Goal: Find specific page/section: Find specific page/section

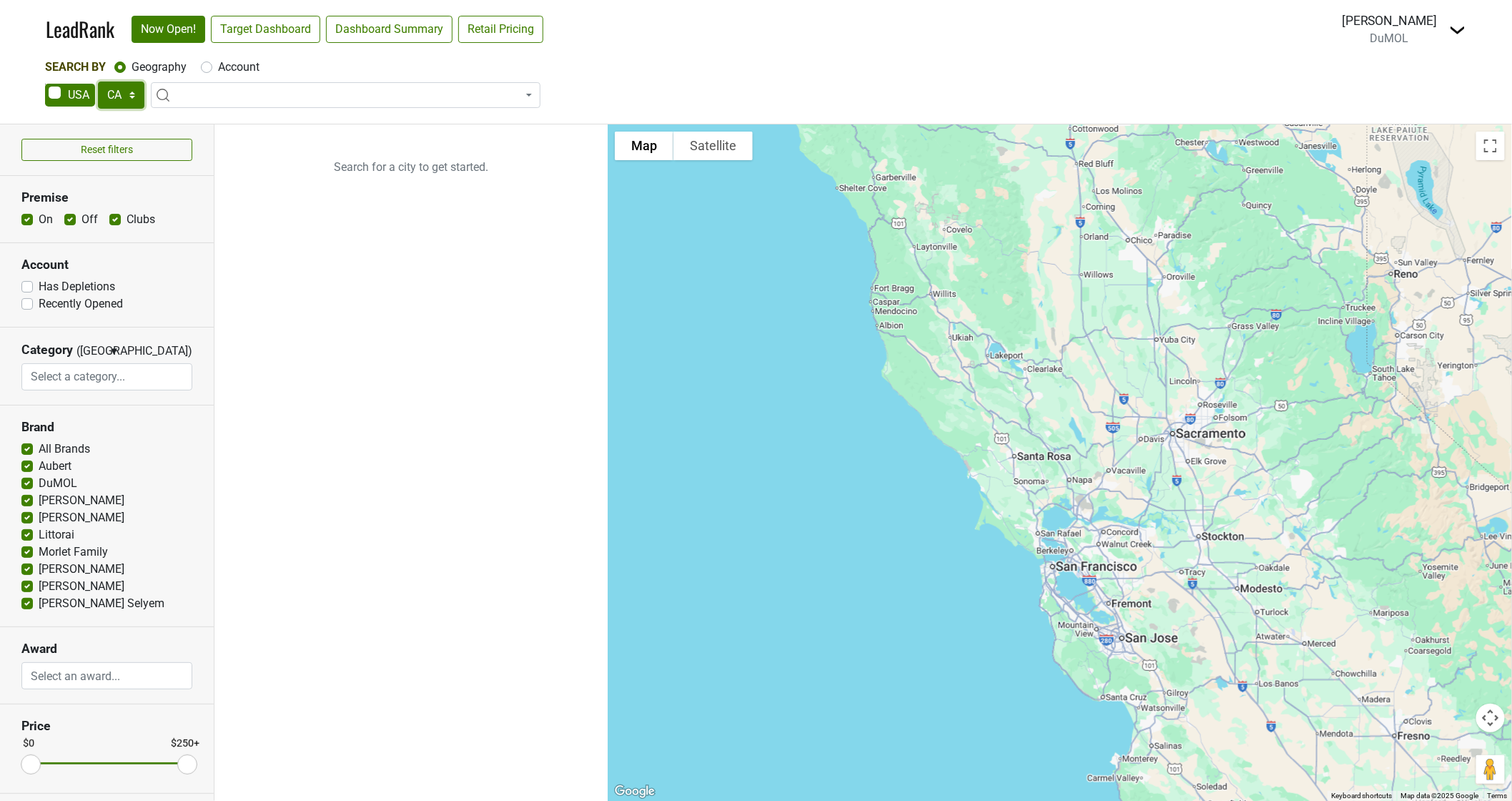
click at [113, 93] on select "AK AL AR AZ CA CO CT DC DE FL GA HI IA ID IL IN KS KY LA MA MD ME MI MN MO MS M…" at bounding box center [121, 95] width 47 height 28
select select "AZ"
click at [98, 82] on select "AK AL AR AZ CA CO CT DC DE FL GA HI IA ID IL IN KS KY LA MA MD ME MI MN MO MS M…" at bounding box center [121, 95] width 47 height 28
click at [259, 27] on link "Target Dashboard" at bounding box center [265, 29] width 109 height 28
click at [75, 379] on input "search" at bounding box center [107, 376] width 169 height 28
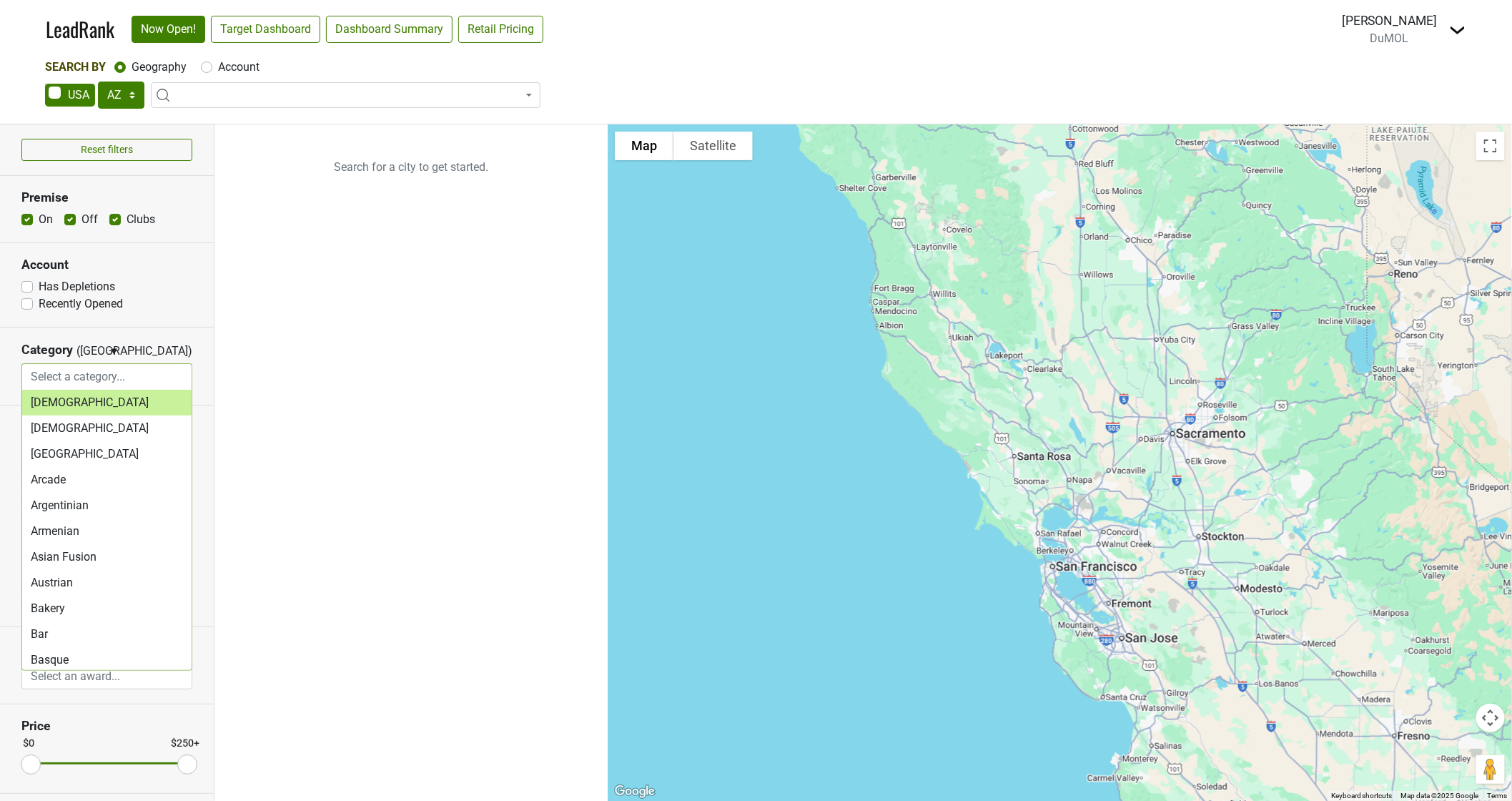
click at [75, 375] on input "search" at bounding box center [107, 376] width 169 height 28
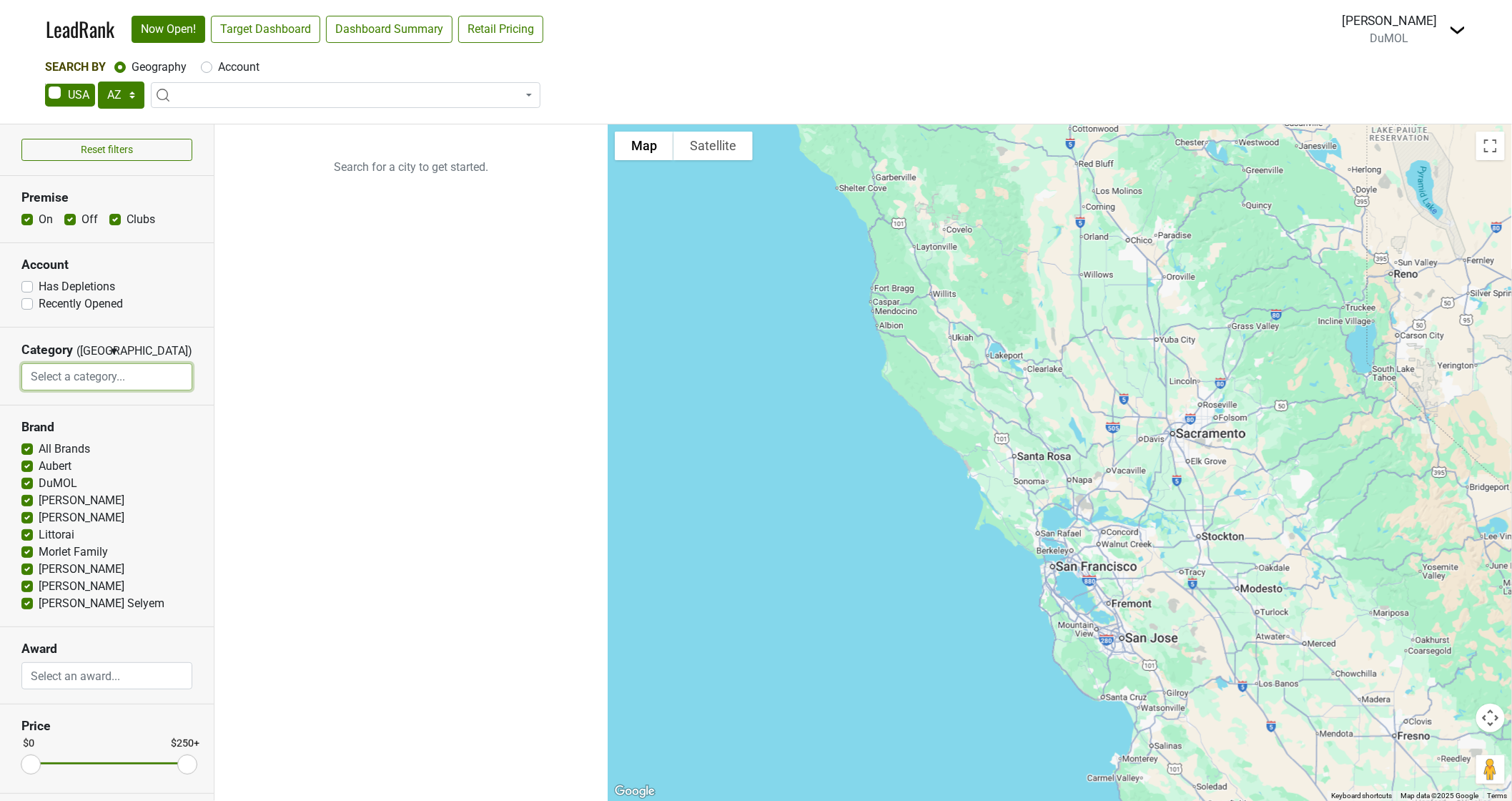
click at [304, 401] on ul "Search for a city to get started." at bounding box center [410, 462] width 393 height 677
click at [90, 674] on input "search" at bounding box center [107, 676] width 169 height 28
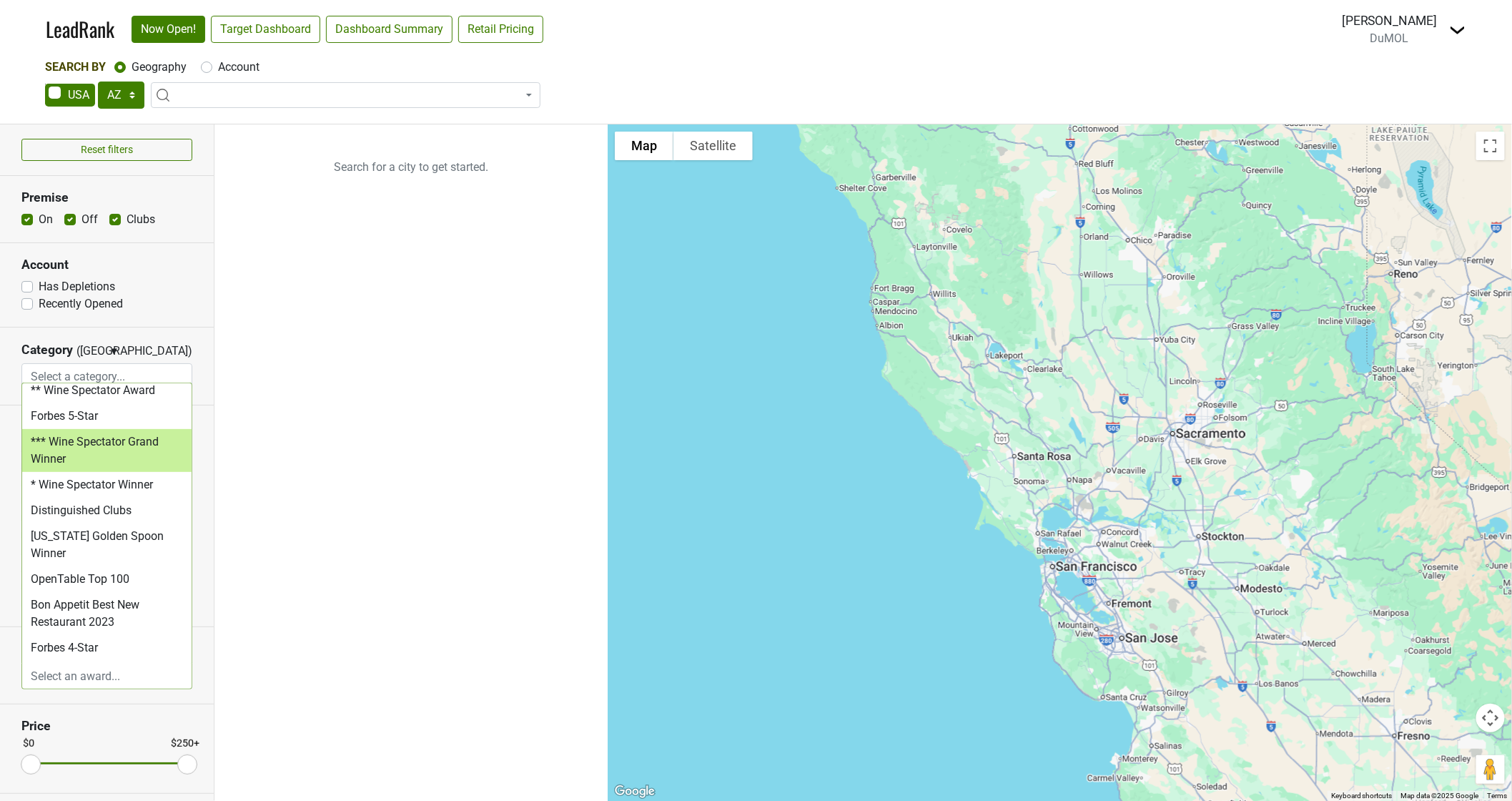
scroll to position [238, 0]
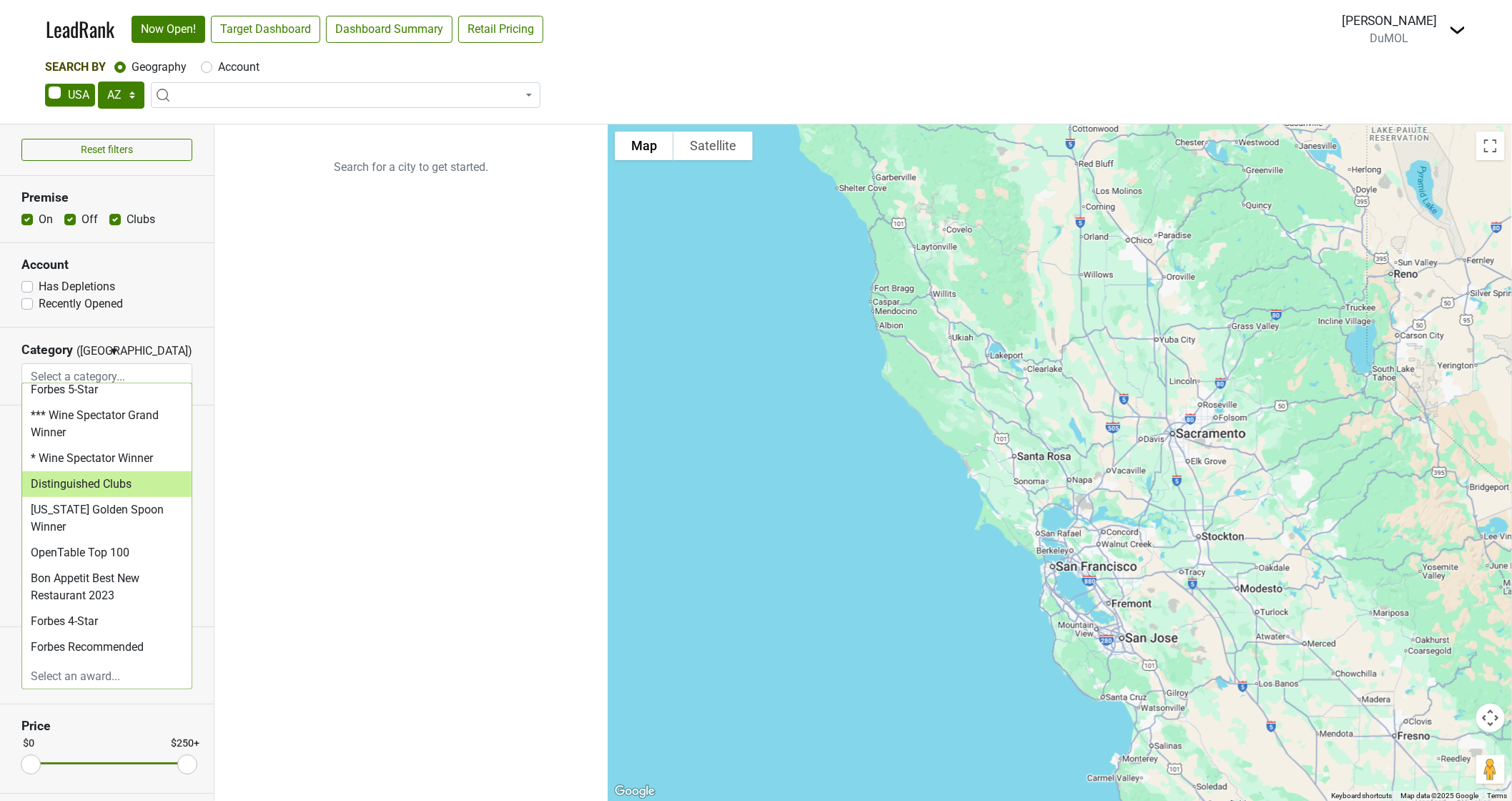
select select "Distinguished Clubs"
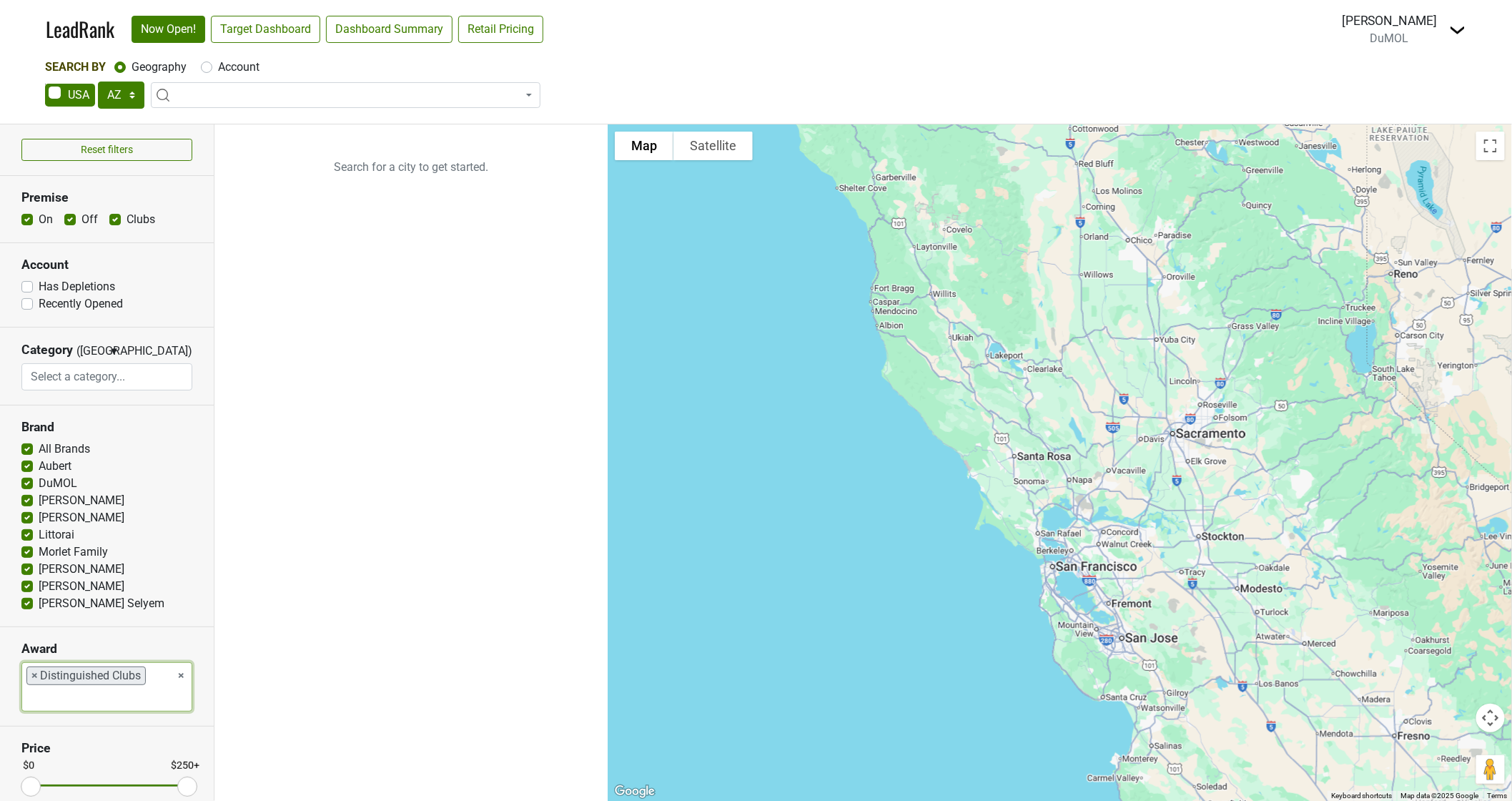
click at [98, 501] on div "Kistler" at bounding box center [107, 501] width 171 height 18
click at [312, 95] on span at bounding box center [345, 95] width 389 height 26
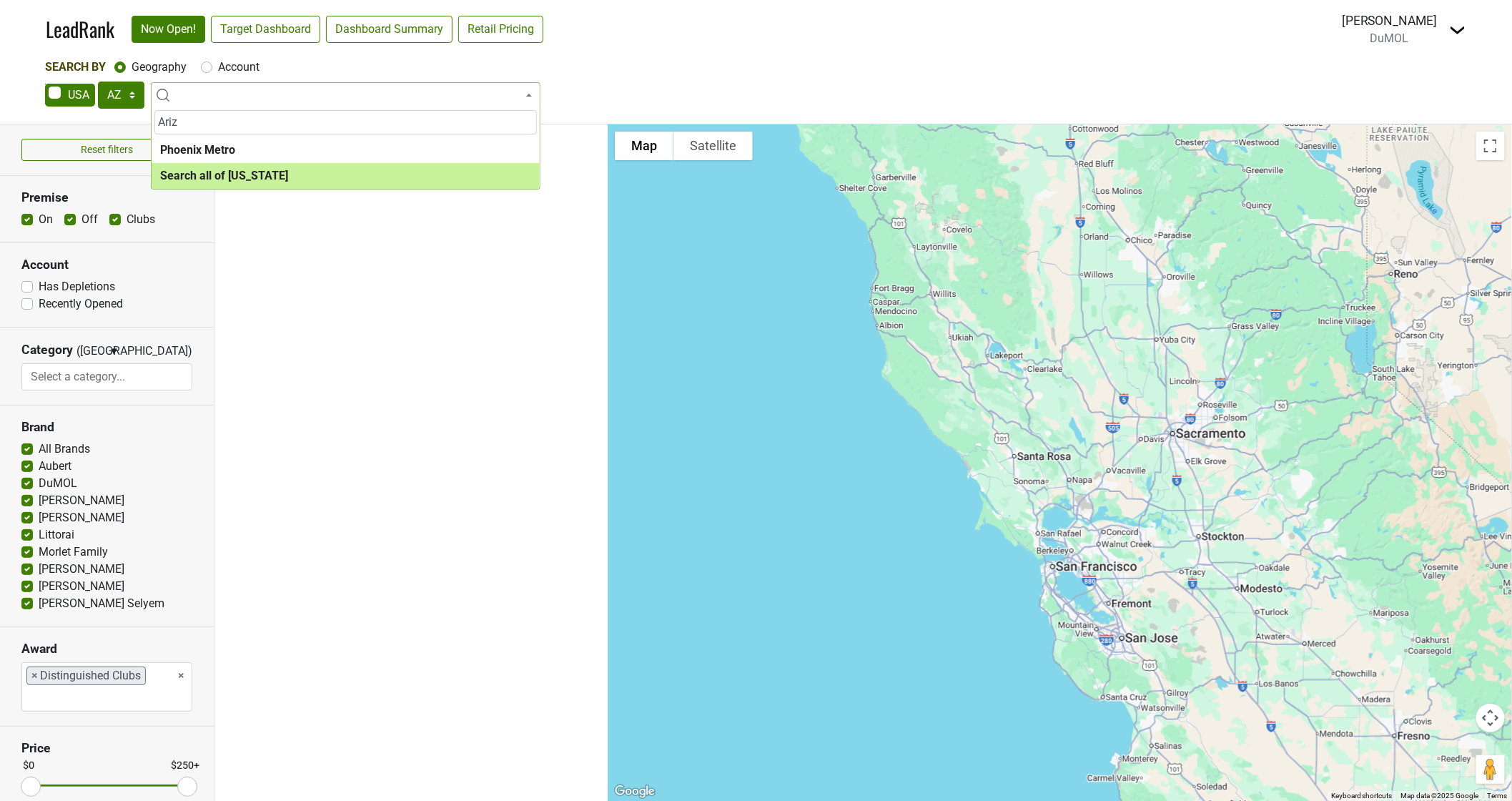
type input "Ariz"
select select "ALL_AZ"
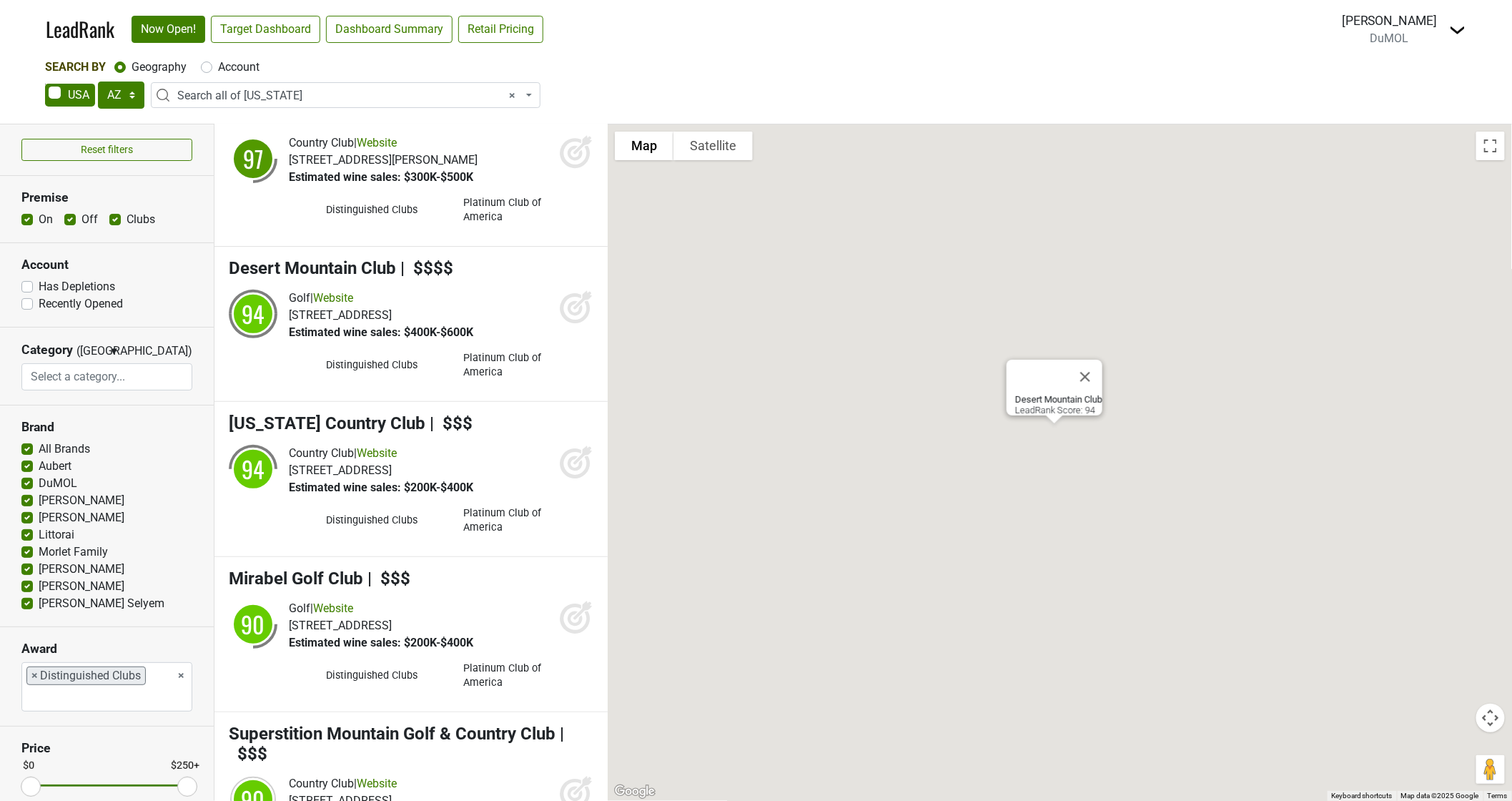
scroll to position [69, 0]
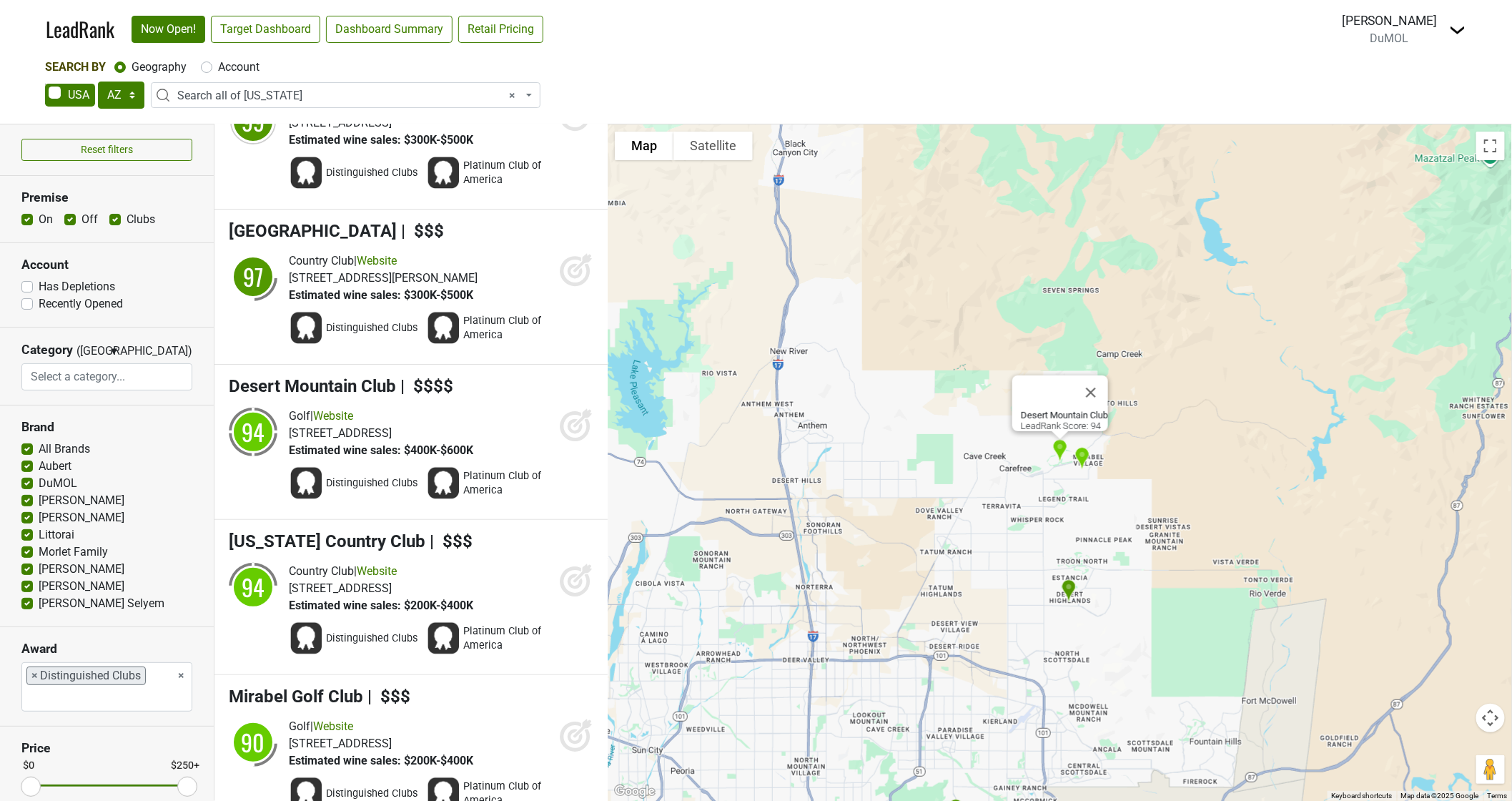
click at [32, 678] on span "×" at bounding box center [35, 676] width 7 height 18
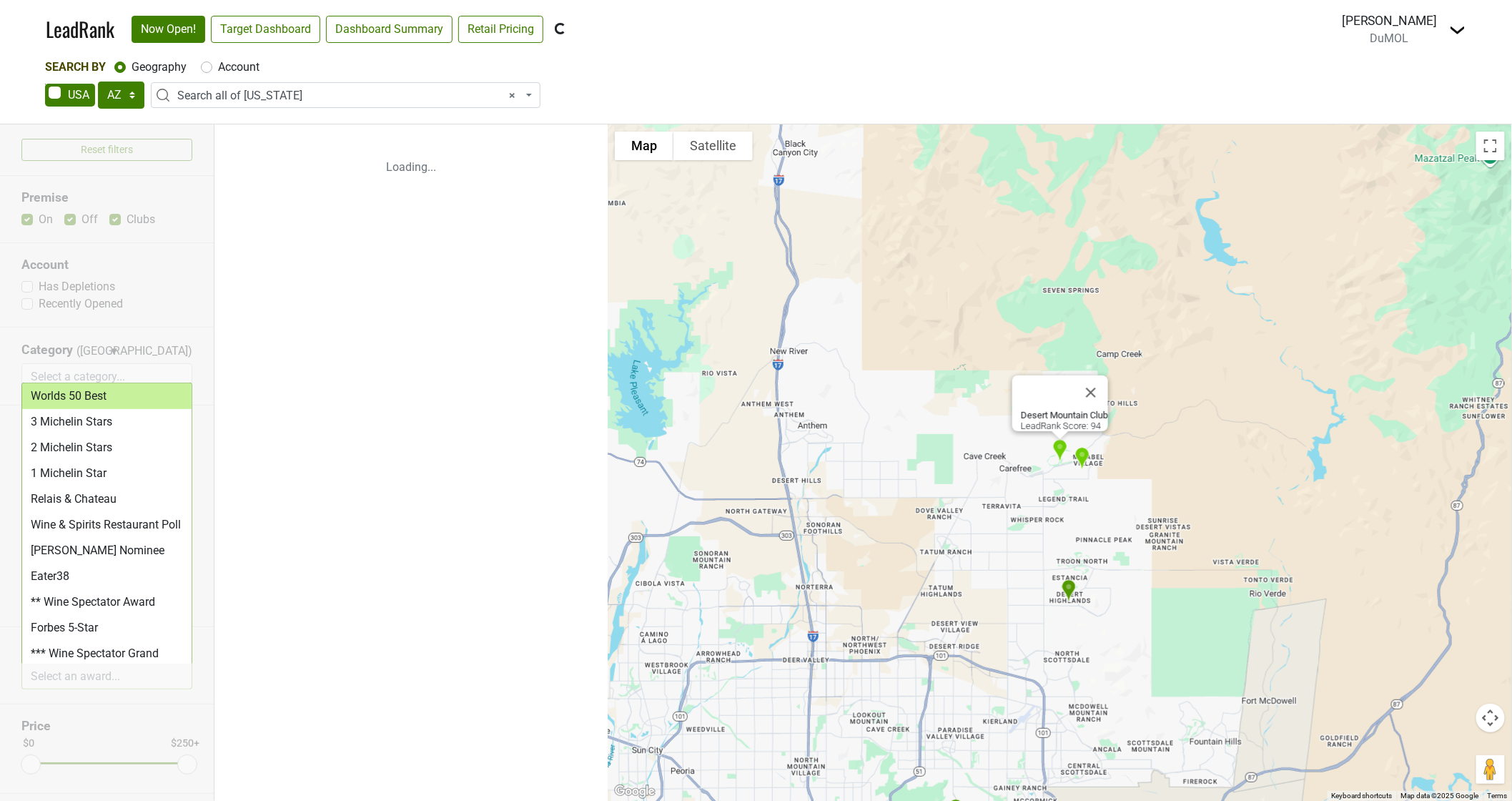
scroll to position [0, 0]
click at [346, 598] on ul "Loading..." at bounding box center [410, 462] width 393 height 677
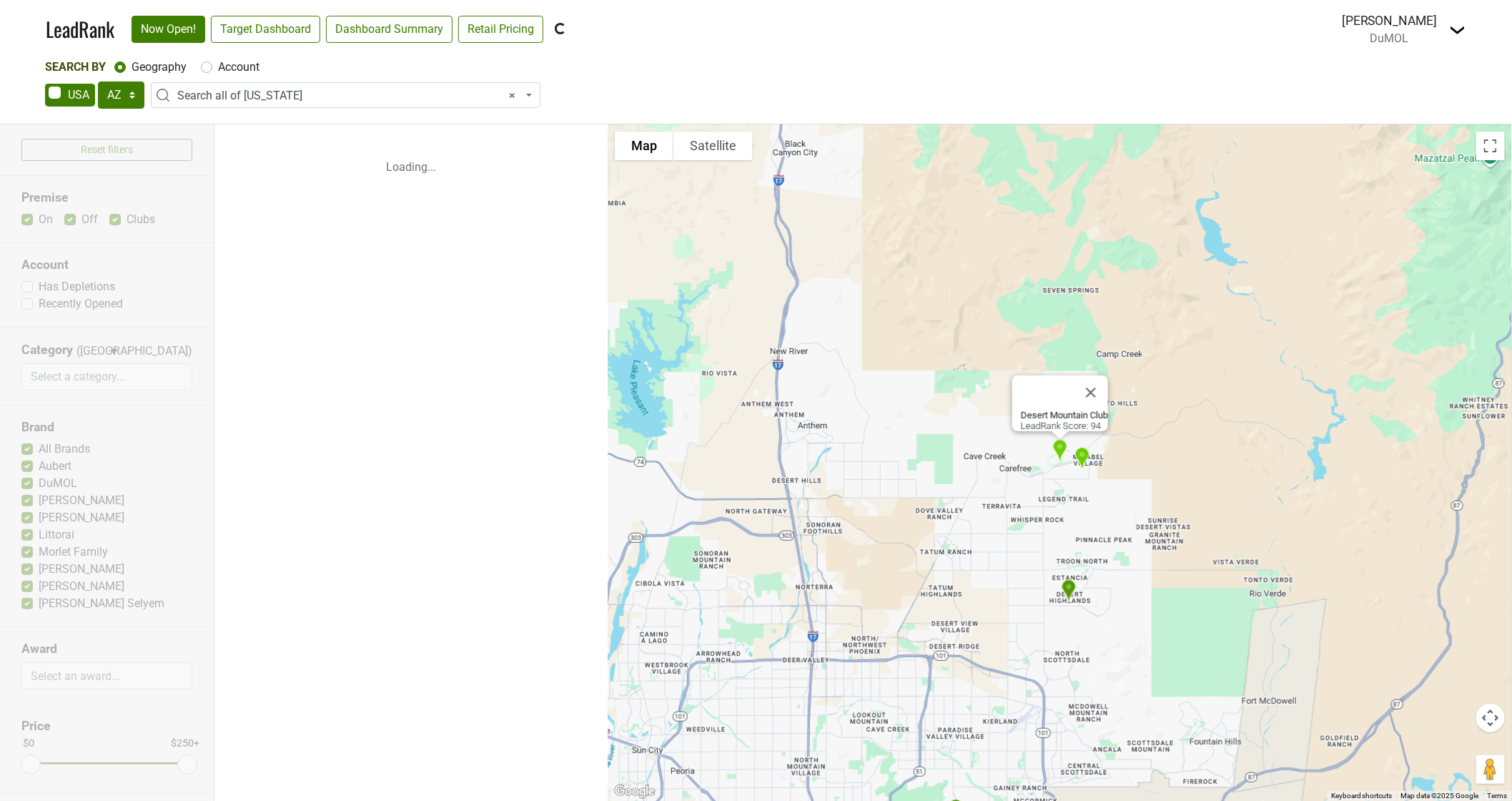
click at [83, 368] on div "Reset filters Premise On Off Clubs Account Has Depletions Recently Opened Categ…" at bounding box center [107, 462] width 214 height 677
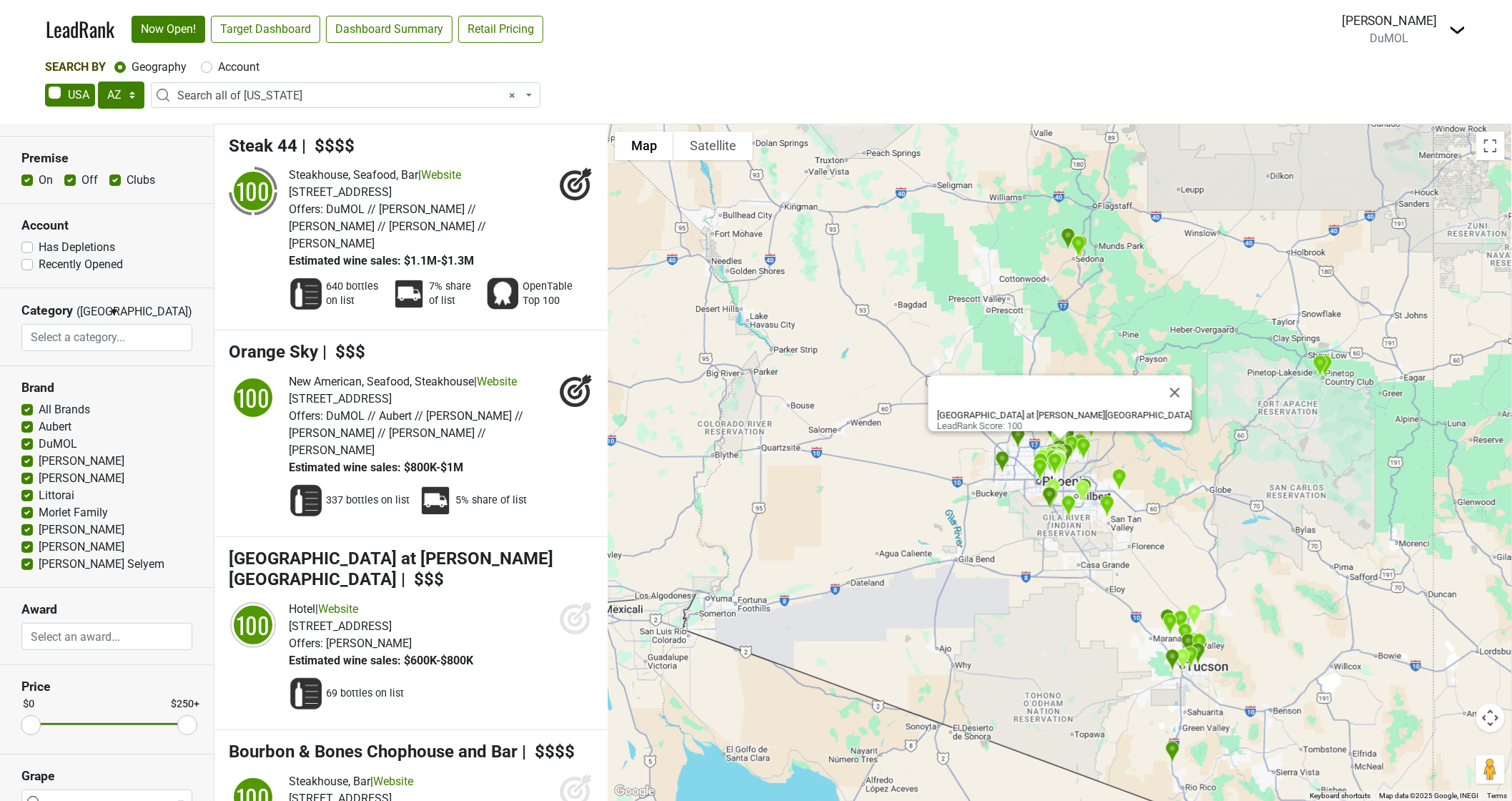
scroll to position [69, 0]
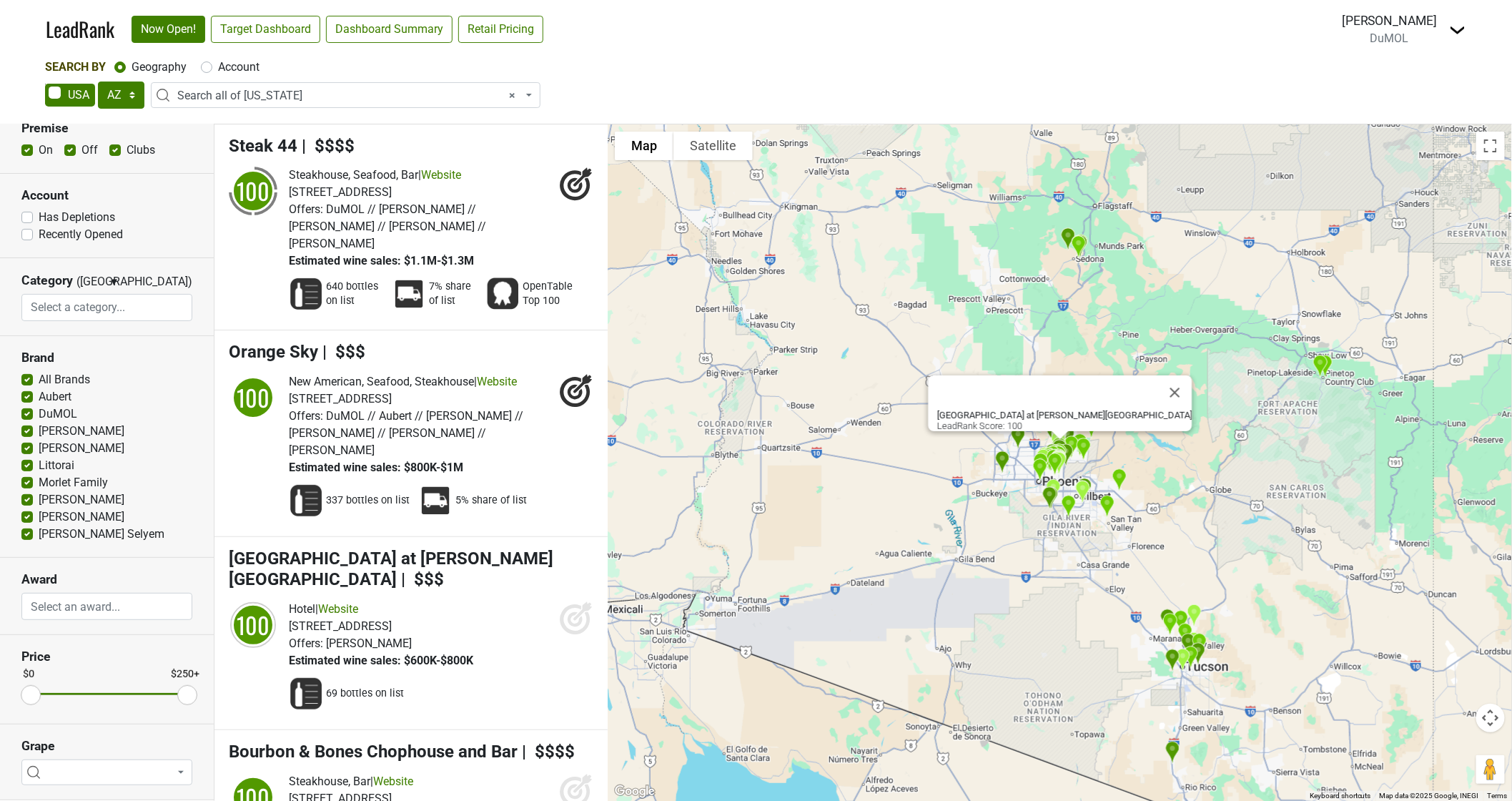
click at [78, 608] on input "search" at bounding box center [107, 607] width 169 height 28
click at [78, 610] on input "search" at bounding box center [107, 607] width 169 height 28
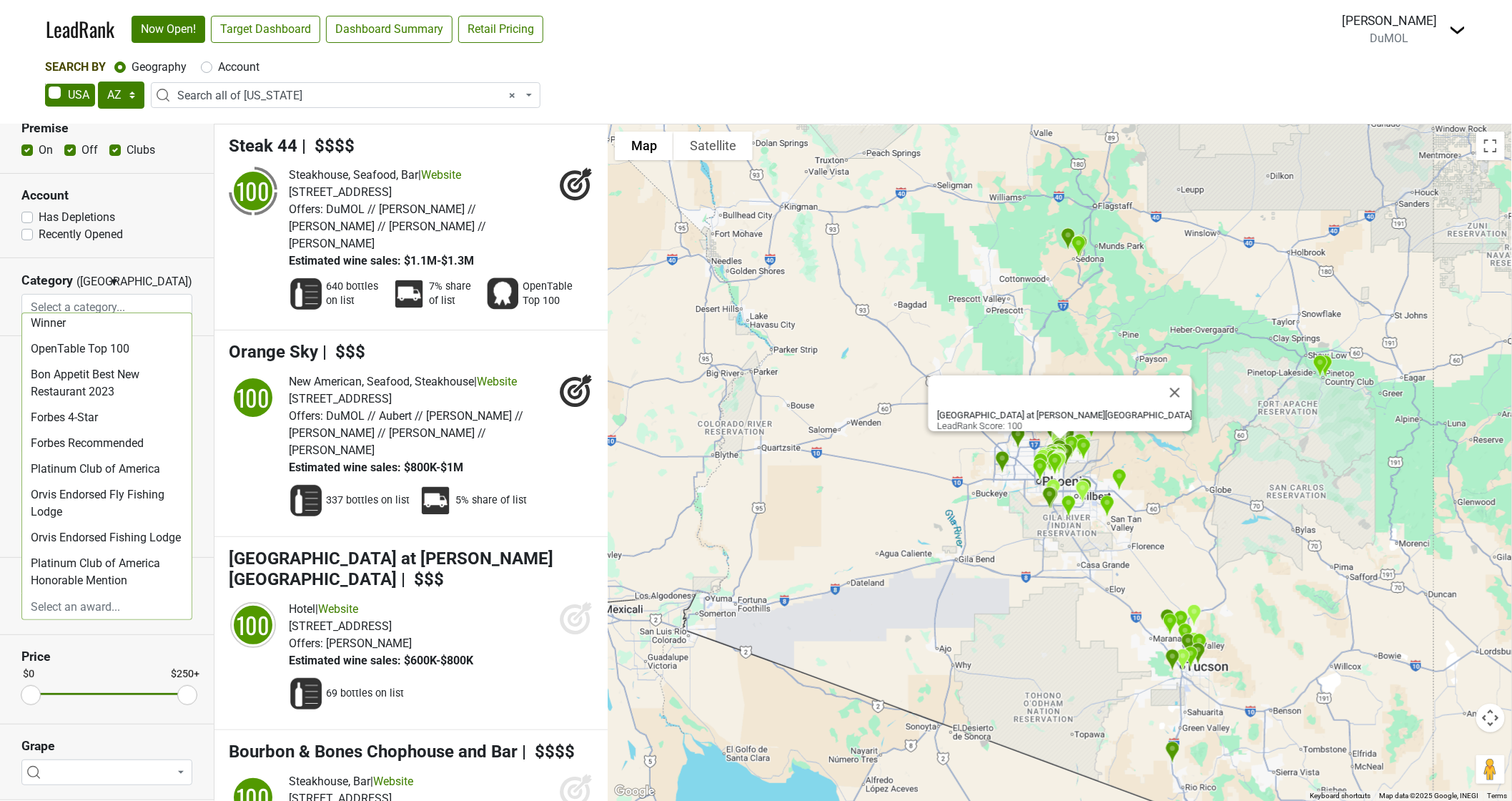
scroll to position [406, 0]
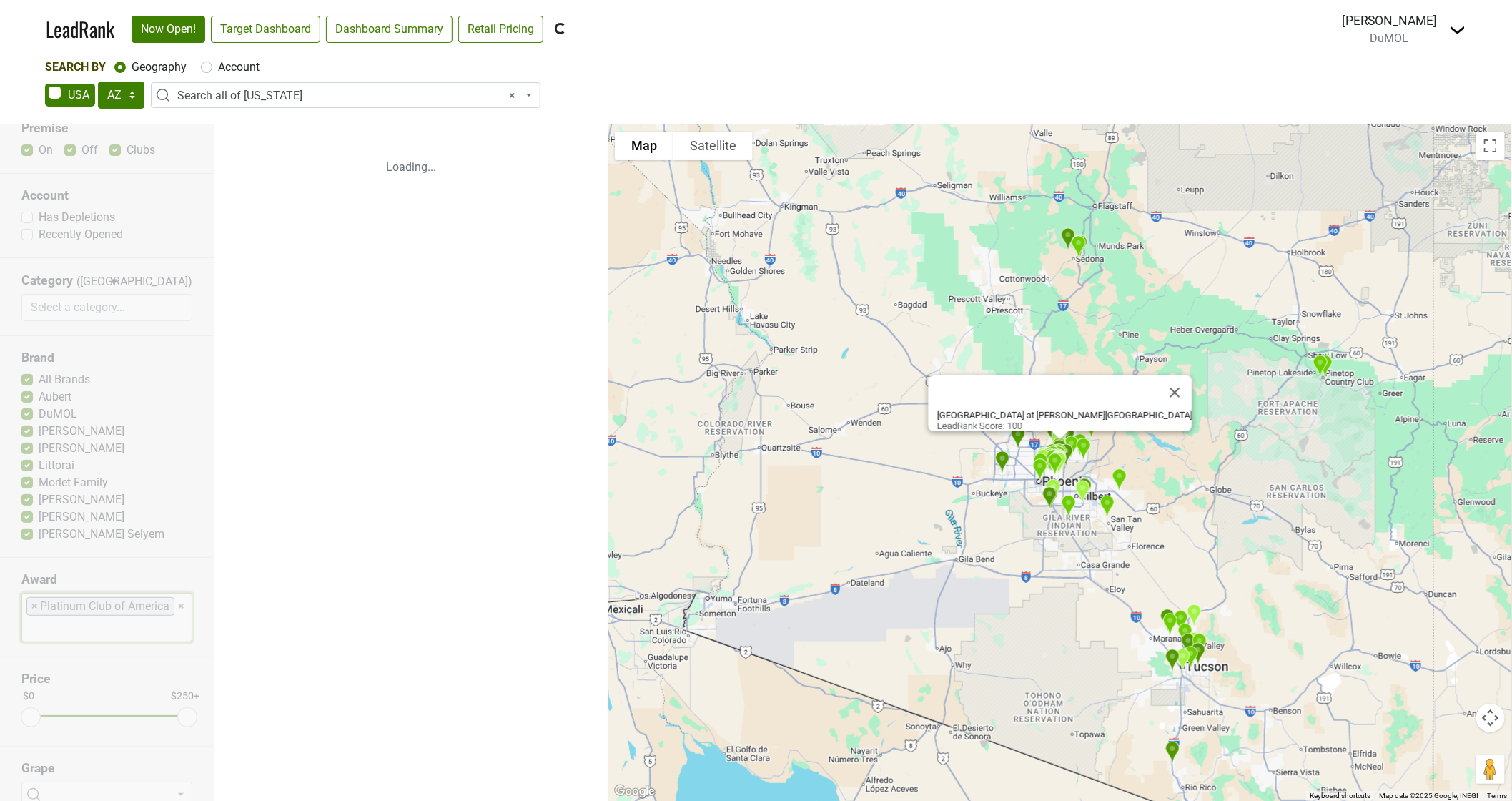
select select "Platinum Club of America"
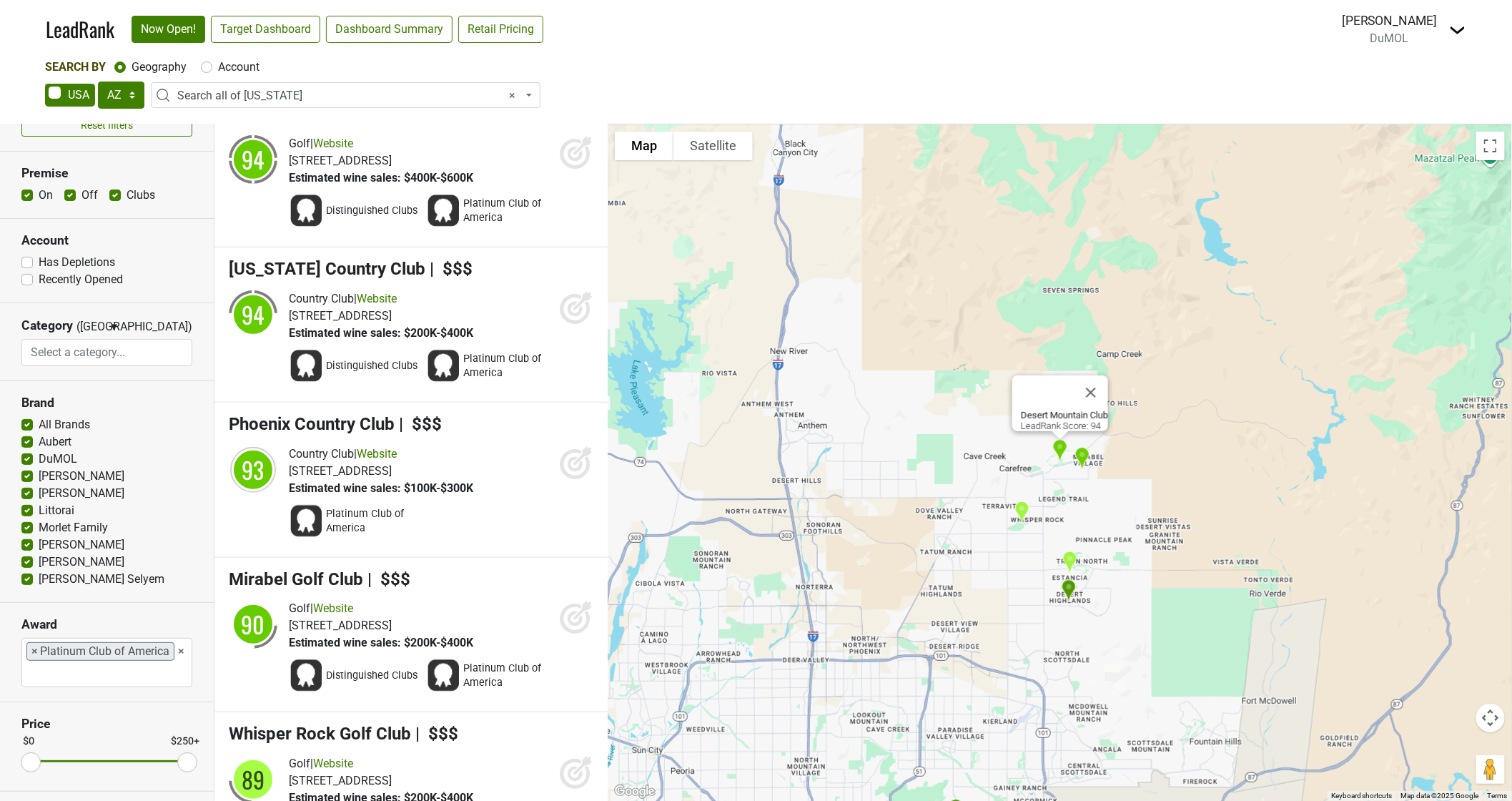
scroll to position [0, 0]
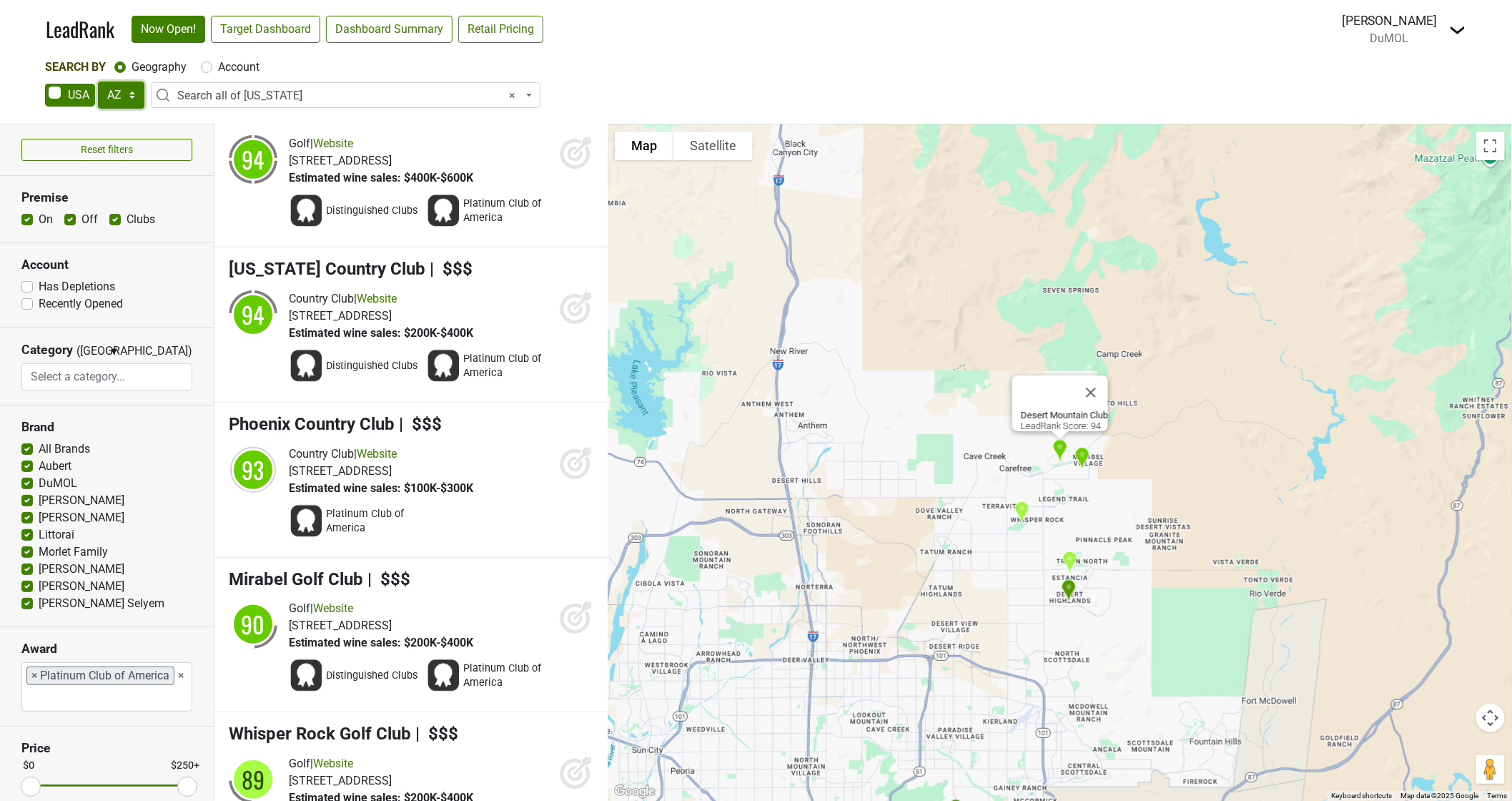
click at [123, 92] on select "AK AL AR AZ CA CO CT DC DE FL GA HI IA ID IL IN KS KY LA MA MD ME MI MN MO MS M…" at bounding box center [121, 95] width 47 height 28
click at [120, 93] on select "AK AL AR AZ CA CO CT DC DE FL GA HI IA ID IL IN KS KY LA MA MD ME MI MN MO MS M…" at bounding box center [121, 95] width 47 height 28
click at [118, 93] on select "AK AL AR AZ CA CO CT DC DE FL GA HI IA ID IL IN KS KY LA MA MD ME MI MN MO MS M…" at bounding box center [121, 95] width 47 height 28
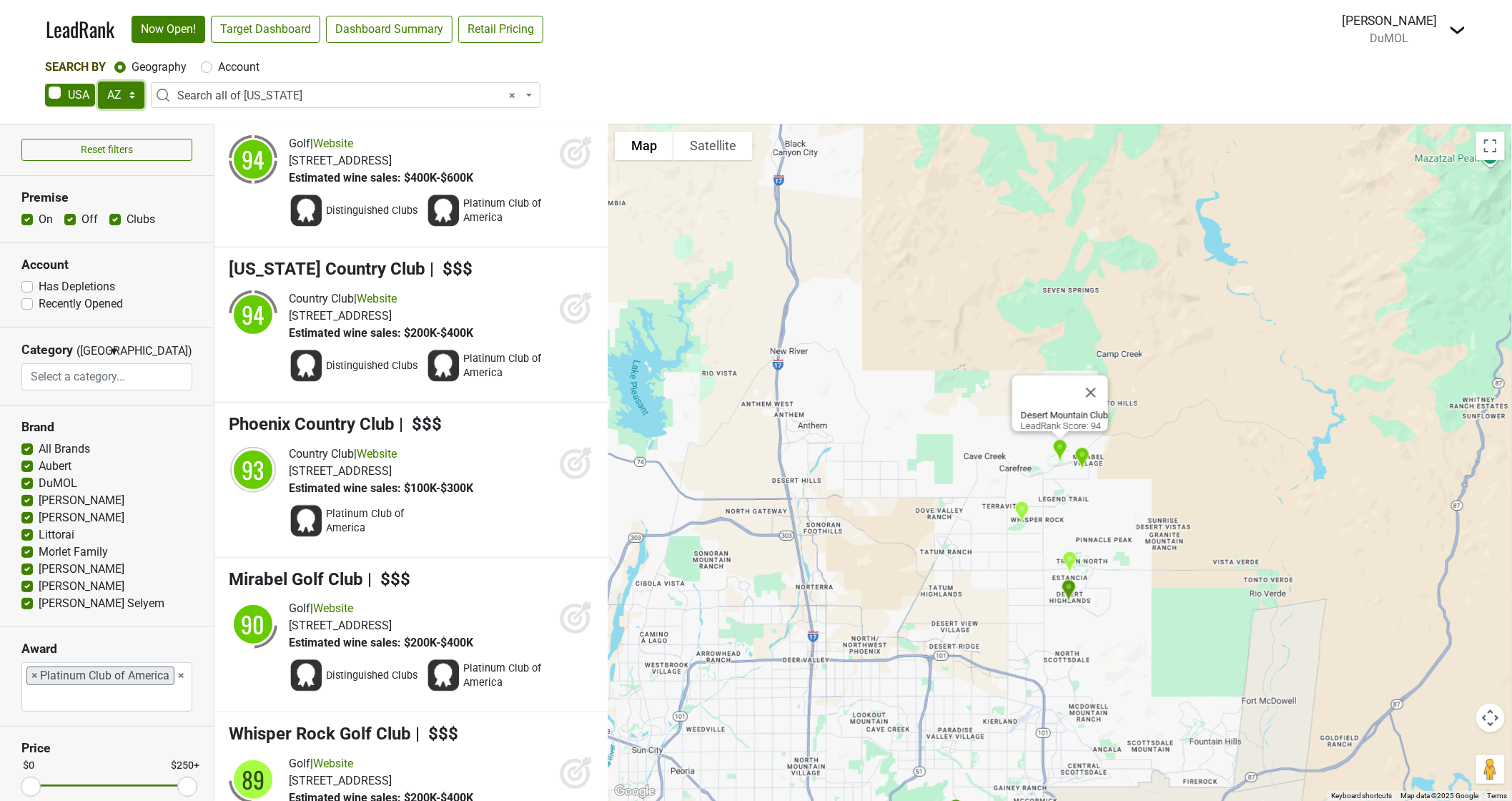
select select "CA"
click at [98, 82] on select "AK AL AR AZ CA CO CT DC DE FL GA HI IA ID IL IN KS KY LA MA MD ME MI MN MO MS M…" at bounding box center [121, 95] width 47 height 28
select select
click at [113, 202] on h3 "Premise" at bounding box center [107, 198] width 171 height 15
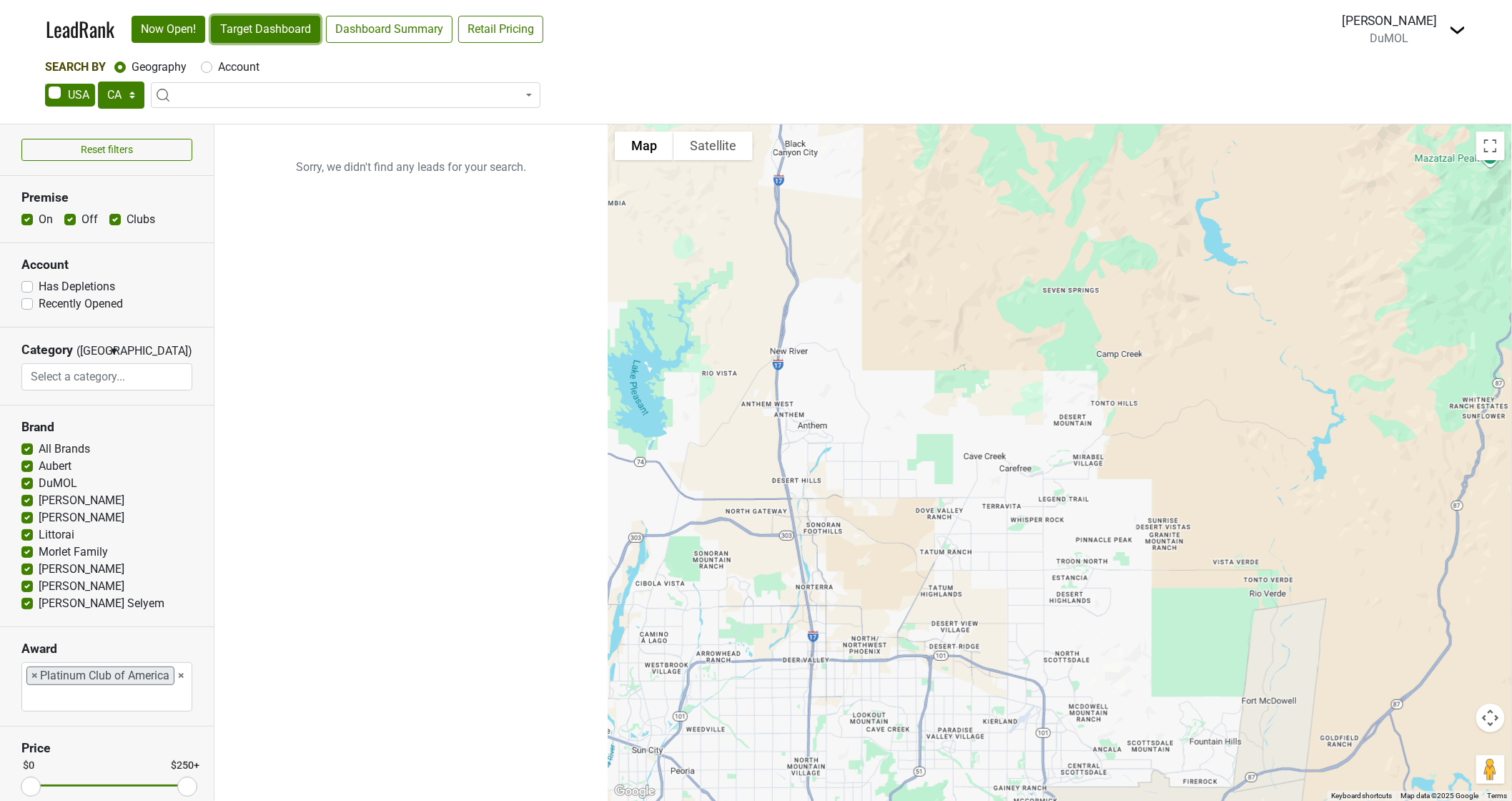
click at [255, 30] on link "Target Dashboard" at bounding box center [265, 29] width 109 height 28
click at [123, 93] on select "AK AL AR AZ CA CO CT DC DE FL GA HI IA ID IL IN KS KY LA MA MD ME MI MN MO MS M…" at bounding box center [121, 95] width 47 height 28
click at [98, 82] on select "AK AL AR AZ CA CO CT DC DE FL GA HI IA ID IL IN KS KY LA MA MD ME MI MN MO MS M…" at bounding box center [121, 95] width 47 height 28
click at [233, 30] on link "Target Dashboard" at bounding box center [265, 29] width 109 height 28
click at [114, 96] on select "AK AL AR AZ CA CO CT DC DE FL GA HI IA ID IL IN KS KY LA MA MD ME MI MN MO MS M…" at bounding box center [121, 95] width 47 height 28
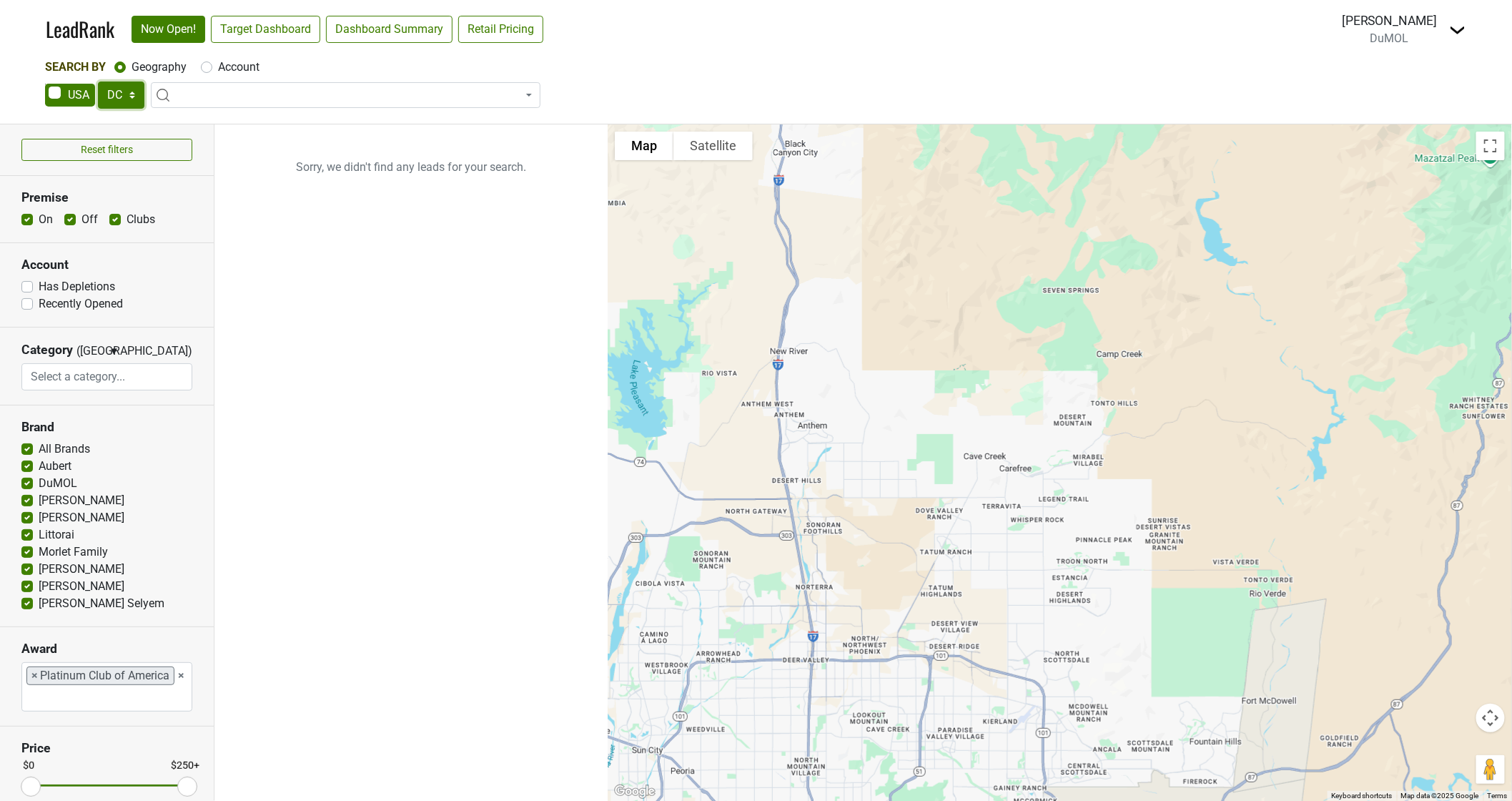
select select "FL"
click at [98, 82] on select "AK AL AR AZ CA CO CT DC DE FL GA HI IA ID IL IN KS KY LA MA MD ME MI MN MO MS M…" at bounding box center [121, 95] width 47 height 28
drag, startPoint x: 110, startPoint y: 108, endPoint x: 113, endPoint y: 295, distance: 187.0
click at [113, 295] on label "Has Depletions" at bounding box center [77, 286] width 77 height 18
click at [33, 293] on input "Has Depletions" at bounding box center [28, 285] width 12 height 14
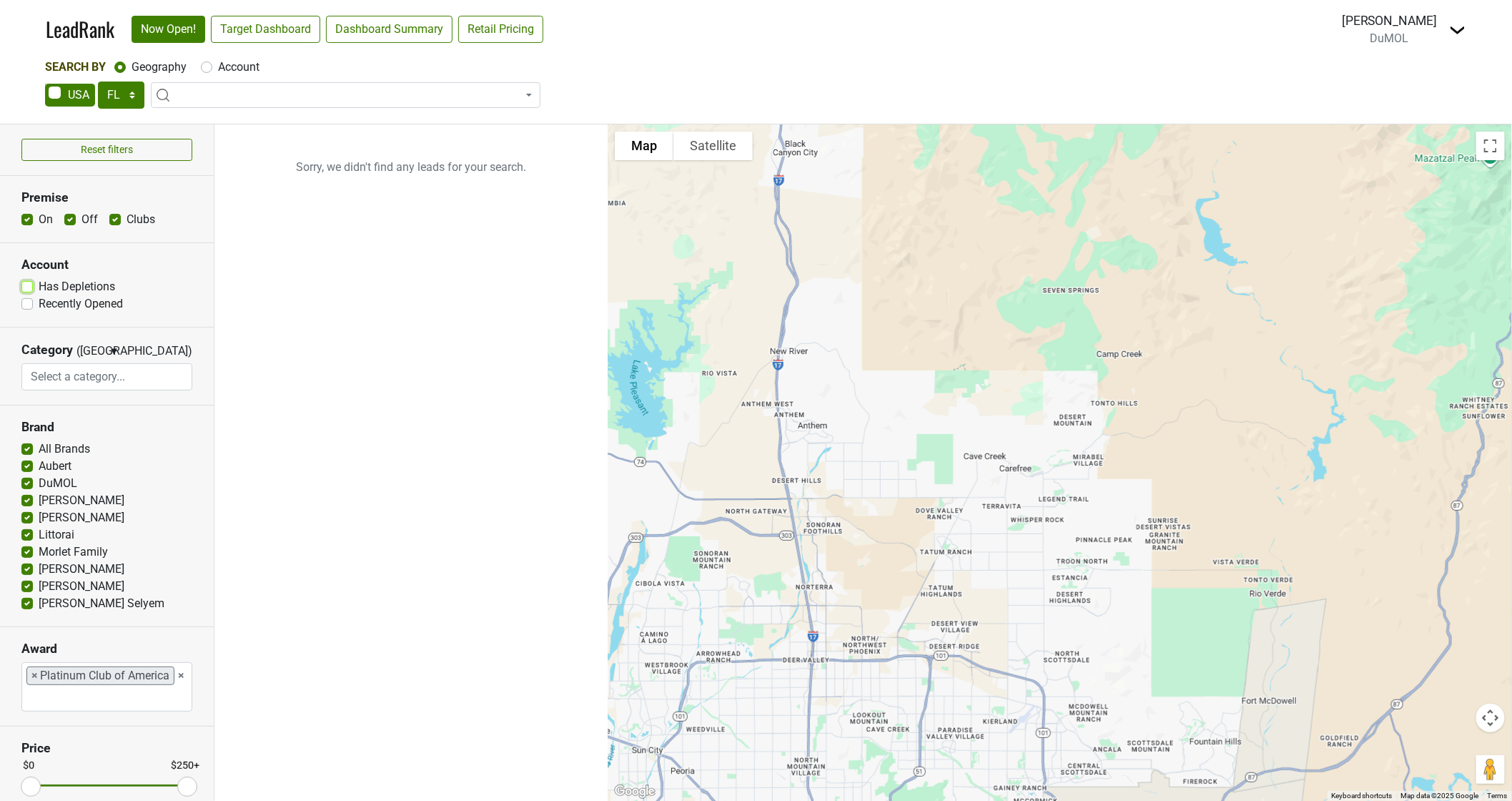
checkbox input "true"
click at [123, 95] on select "AK AL AR AZ CA CO CT DC DE FL GA HI IA ID IL IN KS KY LA MA MD ME MI MN MO MS M…" at bounding box center [121, 95] width 47 height 28
click at [98, 82] on select "AK AL AR AZ CA CO CT DC DE FL GA HI IA ID IL IN KS KY LA MA MD ME MI MN MO MS M…" at bounding box center [121, 95] width 47 height 28
click at [123, 94] on select "AK AL AR AZ CA CO CT DC DE FL GA HI IA ID IL IN KS KY LA MA MD ME MI MN MO MS M…" at bounding box center [121, 95] width 47 height 28
click at [98, 82] on select "AK AL AR AZ CA CO CT DC DE FL GA HI IA ID IL IN KS KY LA MA MD ME MI MN MO MS M…" at bounding box center [121, 95] width 47 height 28
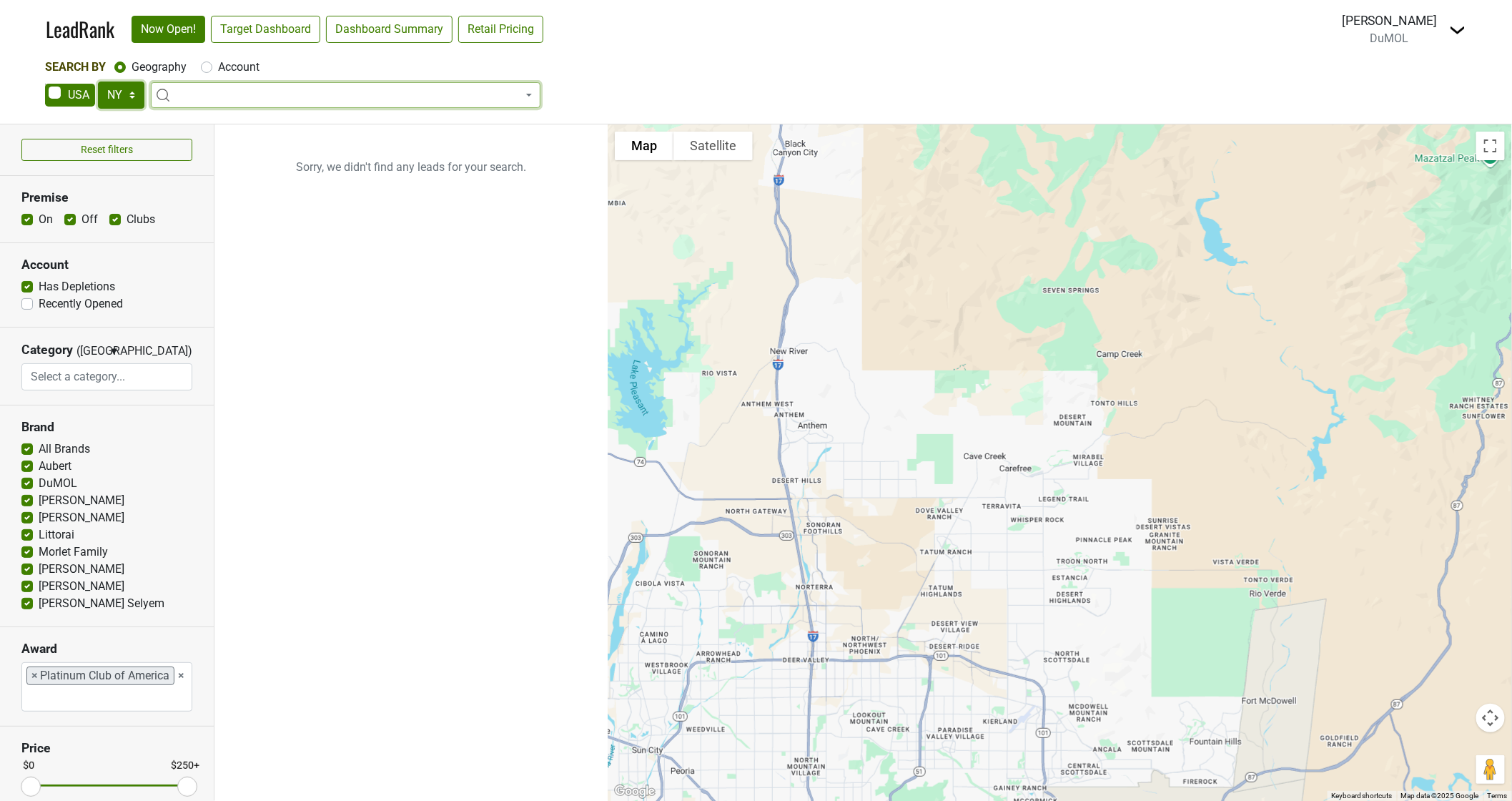
click at [111, 93] on select "AK AL AR AZ CA CO CT DC DE FL GA HI IA ID IL IN KS KY LA MA MD ME MI MN MO MS M…" at bounding box center [121, 95] width 47 height 28
click at [98, 82] on select "AK AL AR AZ CA CO CT DC DE FL GA HI IA ID IL IN KS KY LA MA MD ME MI MN MO MS M…" at bounding box center [121, 95] width 47 height 28
click at [245, 28] on link "Target Dashboard" at bounding box center [265, 29] width 109 height 28
click at [117, 98] on select "AK AL AR AZ CA CO CT DC DE FL GA HI IA ID IL IN KS KY LA MA MD ME MI MN MO MS M…" at bounding box center [121, 95] width 47 height 28
select select "TN"
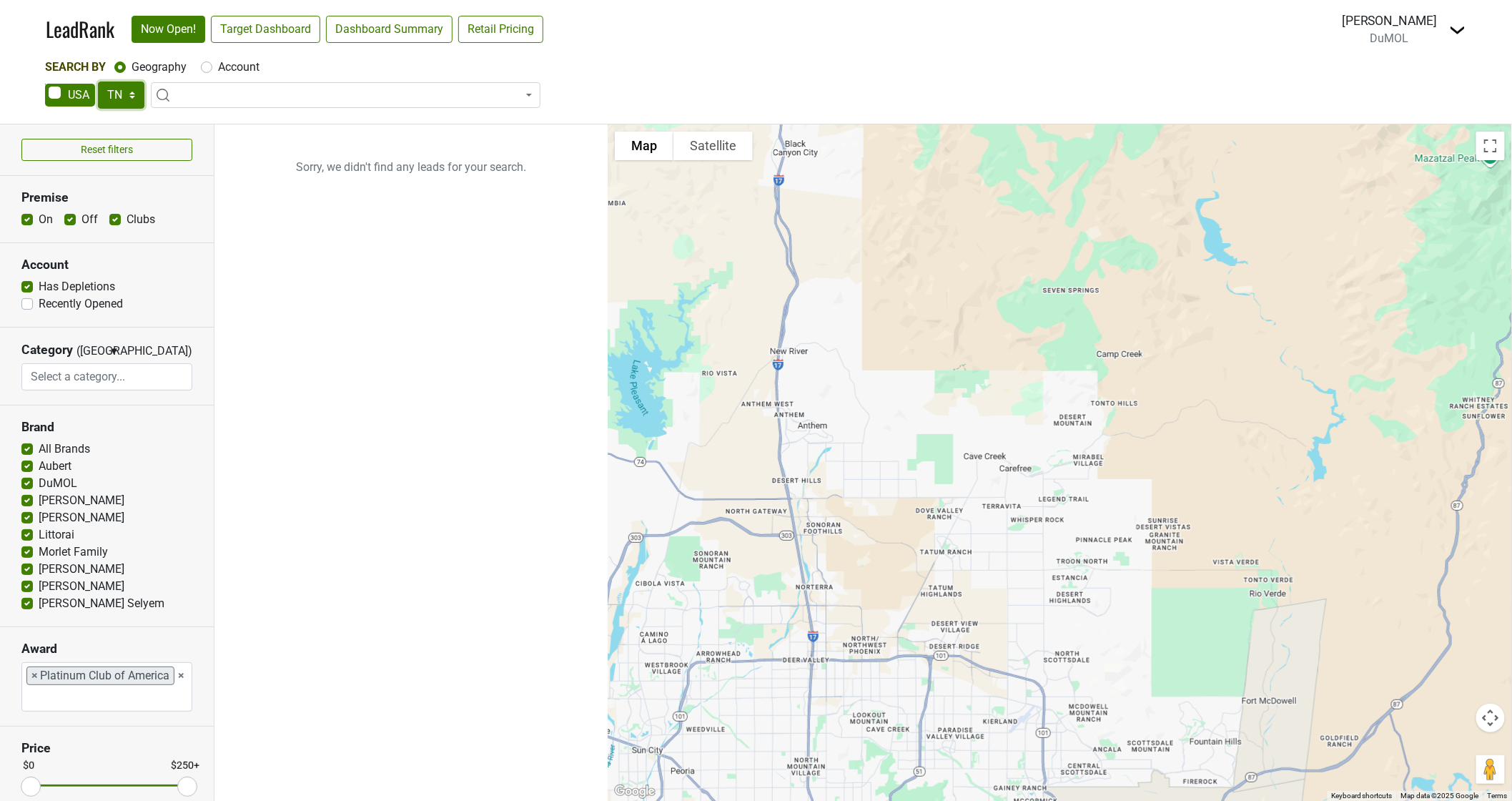
click at [98, 82] on select "AK AL AR AZ CA CO CT DC DE FL GA HI IA ID IL IN KS KY LA MA MD ME MI MN MO MS M…" at bounding box center [121, 95] width 47 height 28
click at [273, 28] on link "Target Dashboard" at bounding box center [265, 29] width 109 height 28
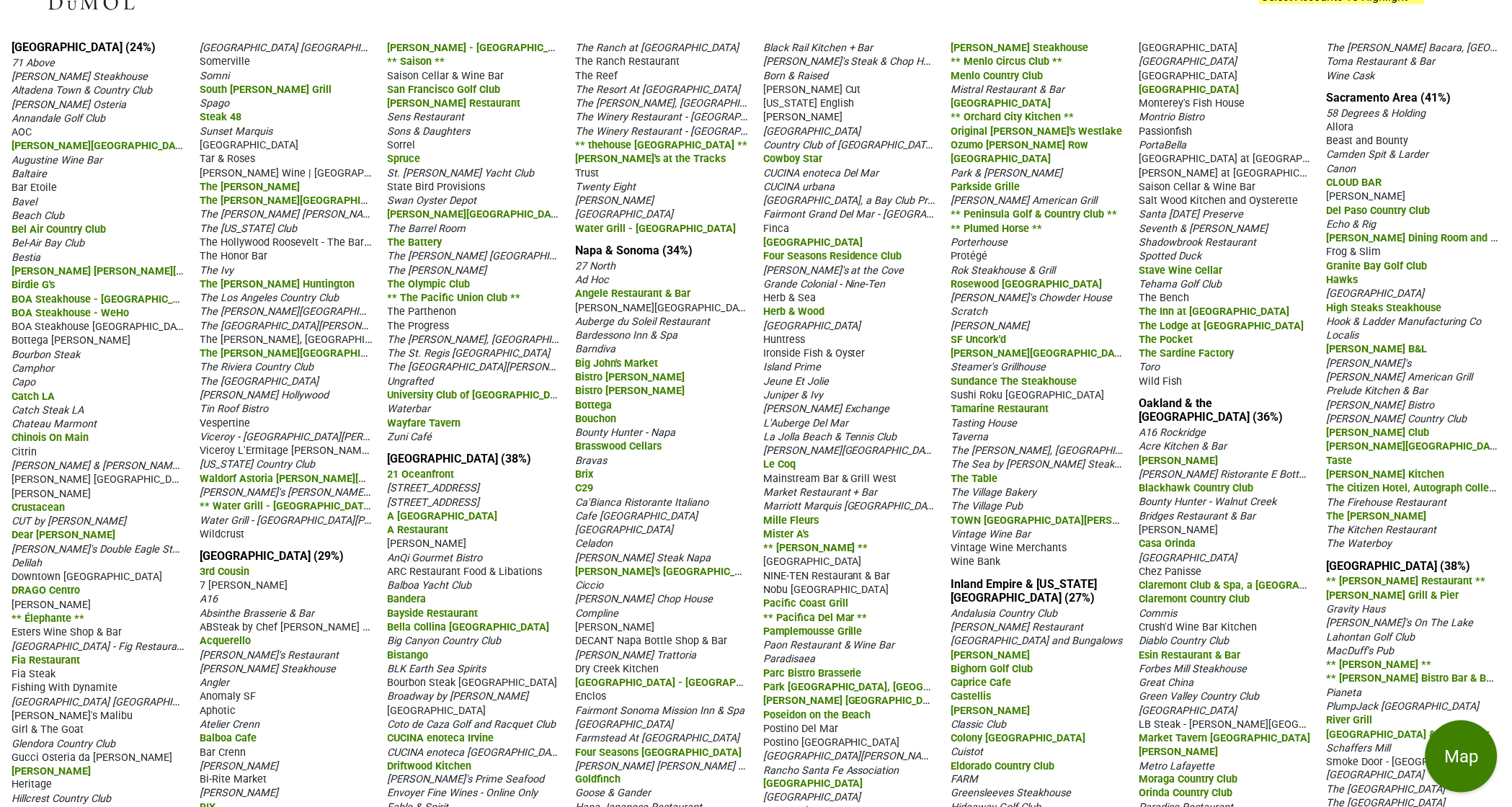
scroll to position [74, 0]
click at [221, 76] on span "Somni" at bounding box center [214, 76] width 29 height 13
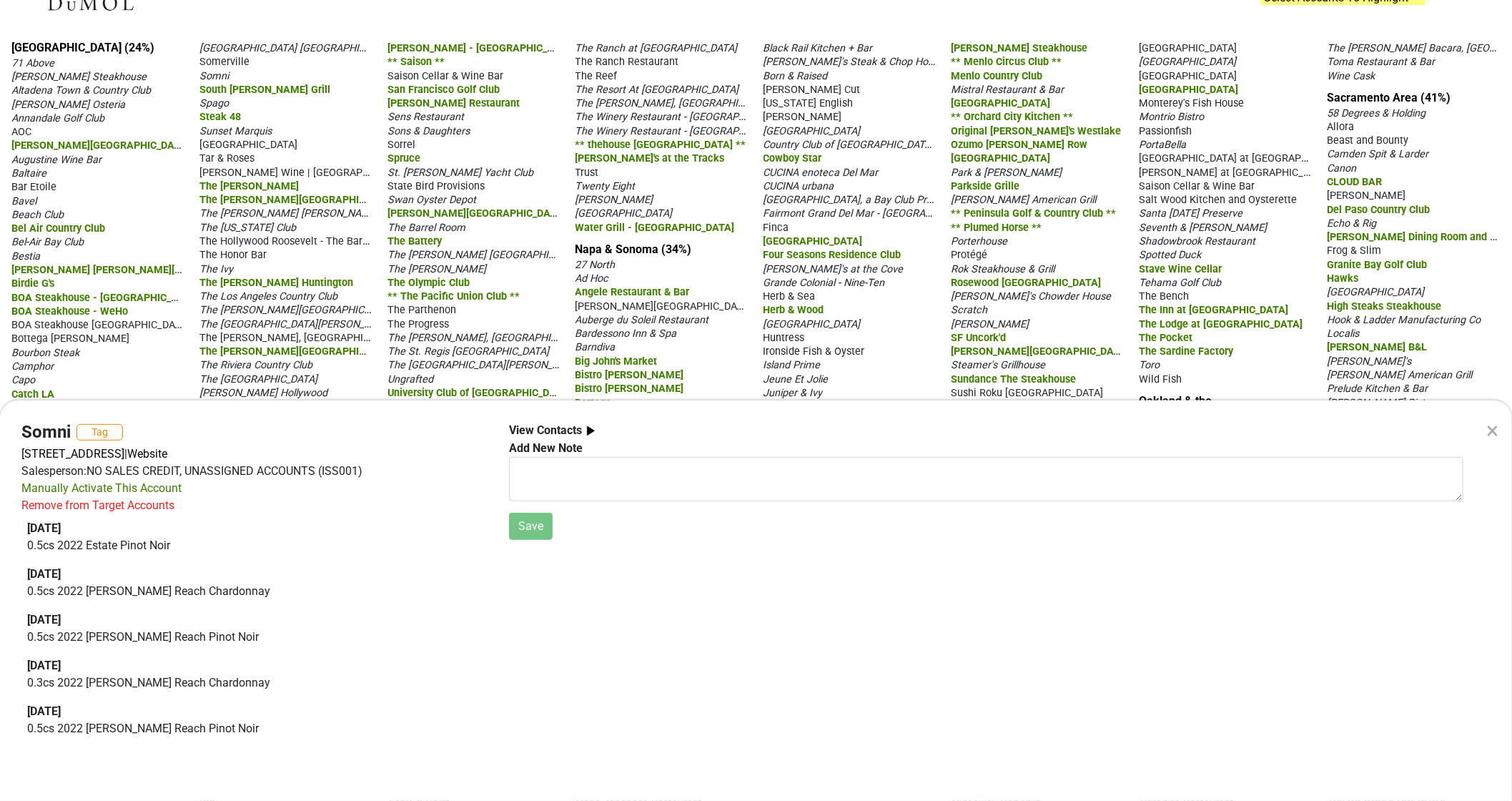
click at [1499, 434] on div "×" at bounding box center [1493, 430] width 13 height 34
click at [1499, 434] on div "×" at bounding box center [1493, 431] width 38 height 60
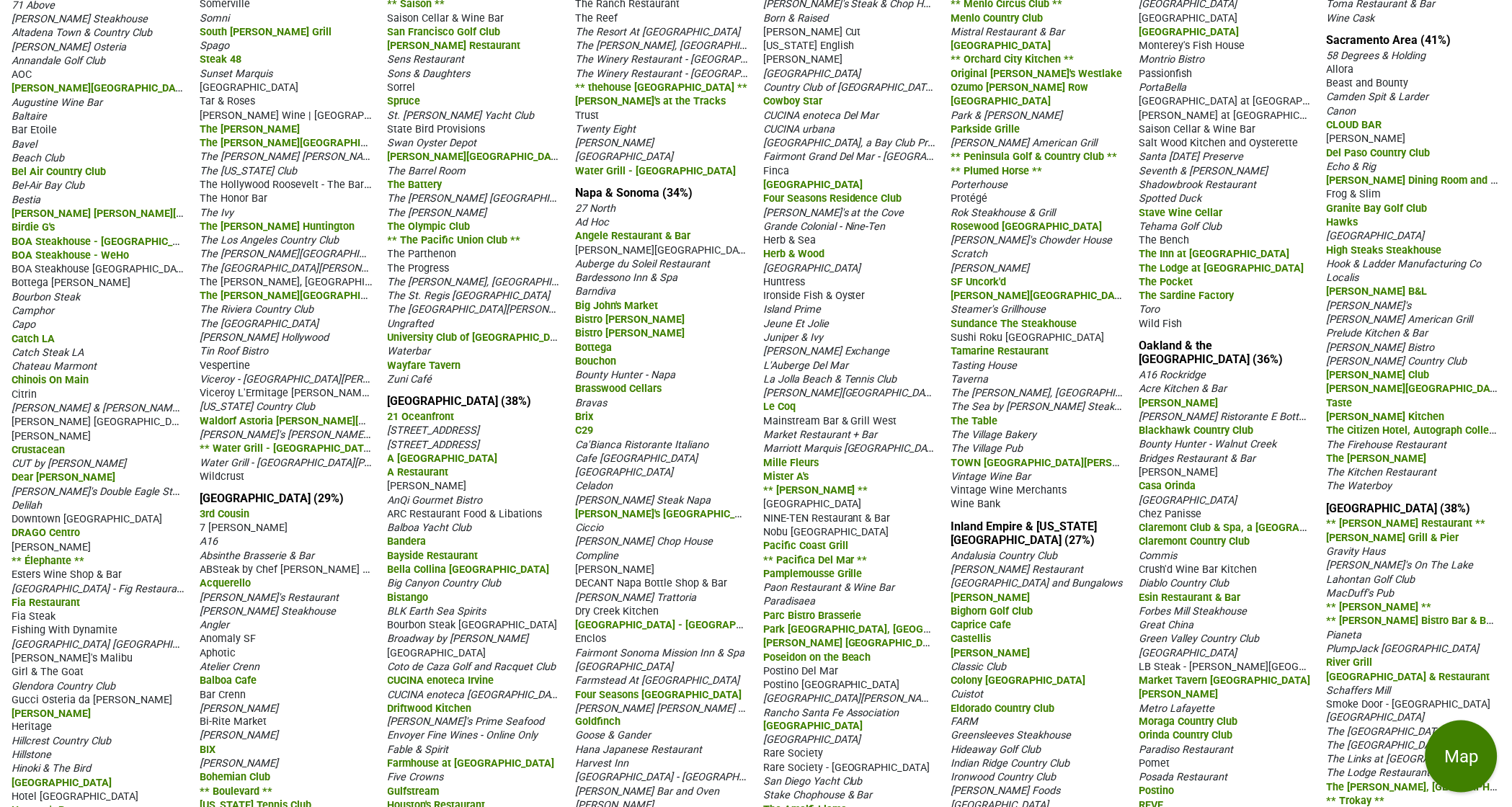
scroll to position [0, 0]
